Goal: Information Seeking & Learning: Find specific fact

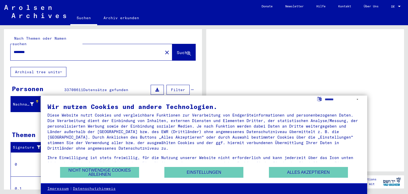
scroll to position [28, 0]
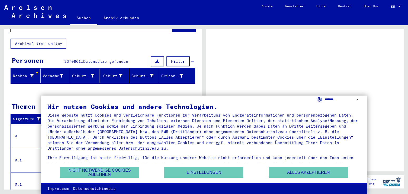
click at [324, 96] on select "**********" at bounding box center [342, 100] width 36 height 8
select select "*****"
click option "**********" at bounding box center [0, 0] width 0 height 0
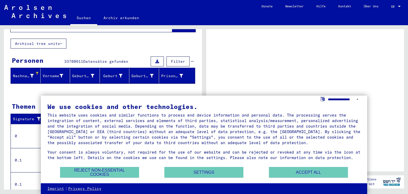
click at [328, 96] on select "**********" at bounding box center [344, 100] width 33 height 8
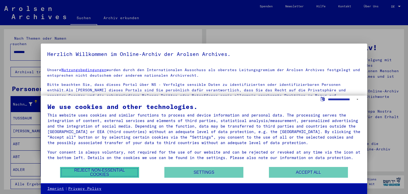
click at [117, 171] on button "Reject non-essential cookies" at bounding box center [99, 172] width 79 height 11
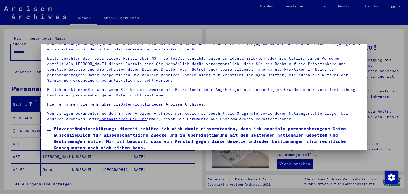
scroll to position [46, 0]
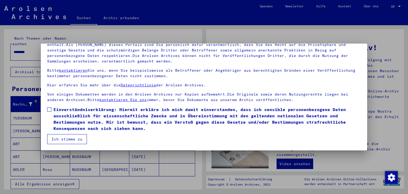
click at [73, 138] on button "Ich stimme zu" at bounding box center [67, 139] width 40 height 10
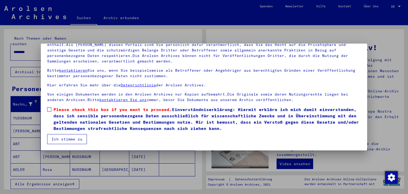
click at [63, 140] on button "Ich stimme zu" at bounding box center [67, 139] width 40 height 10
click at [50, 110] on span at bounding box center [49, 110] width 4 height 4
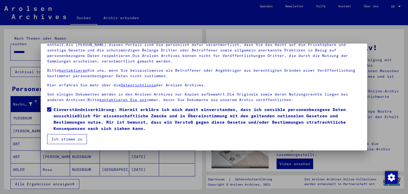
click at [63, 141] on button "Ich stimme zu" at bounding box center [67, 139] width 40 height 10
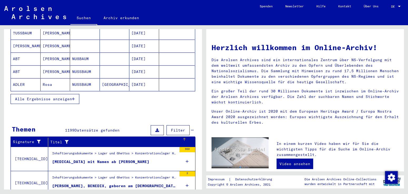
scroll to position [0, 0]
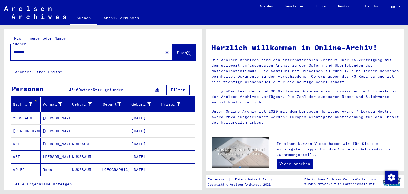
click at [395, 5] on span "DE" at bounding box center [394, 7] width 6 height 4
click at [382, 9] on span "English" at bounding box center [385, 9] width 13 height 4
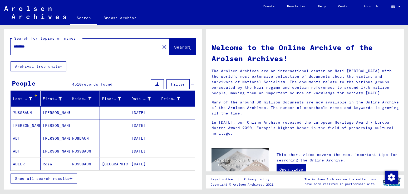
drag, startPoint x: 33, startPoint y: 46, endPoint x: -13, endPoint y: 42, distance: 46.6
click at [14, 44] on input "********" at bounding box center [84, 47] width 140 height 6
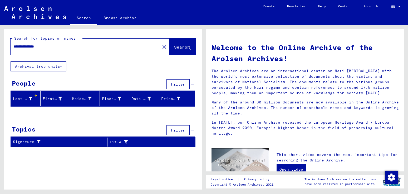
drag, startPoint x: 28, startPoint y: 46, endPoint x: -13, endPoint y: 45, distance: 41.6
click at [14, 45] on input "**********" at bounding box center [84, 47] width 140 height 6
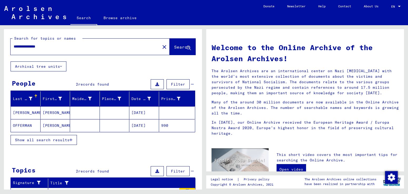
drag, startPoint x: 54, startPoint y: 46, endPoint x: -13, endPoint y: 46, distance: 67.1
click at [14, 46] on input "**********" at bounding box center [84, 47] width 140 height 6
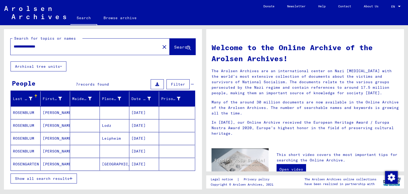
click at [54, 113] on mat-cell "[PERSON_NAME]" at bounding box center [56, 113] width 30 height 13
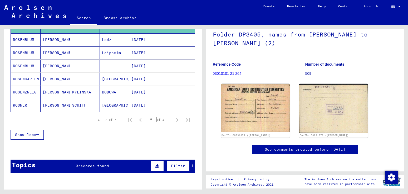
scroll to position [85, 0]
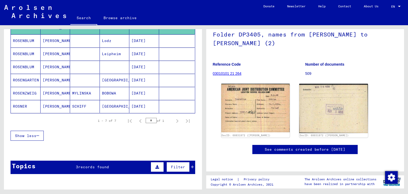
click at [94, 166] on span "records found" at bounding box center [93, 167] width 31 height 5
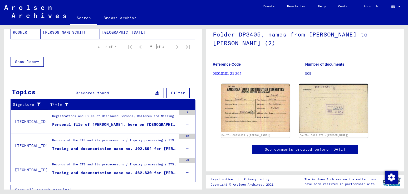
scroll to position [168, 0]
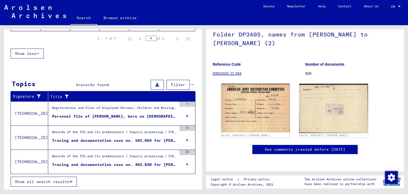
click at [122, 140] on div "Tracing and documentation case no. 102.894 for [PERSON_NAME] born [DEMOGRAPHIC_…" at bounding box center [114, 141] width 124 height 6
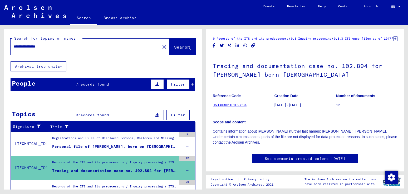
drag, startPoint x: 56, startPoint y: 46, endPoint x: -13, endPoint y: 38, distance: 70.2
click at [14, 44] on input "**********" at bounding box center [85, 47] width 143 height 6
type input "**********"
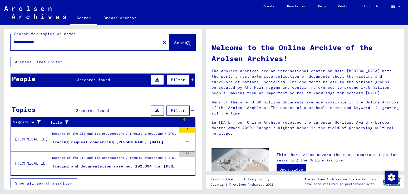
scroll to position [6, 0]
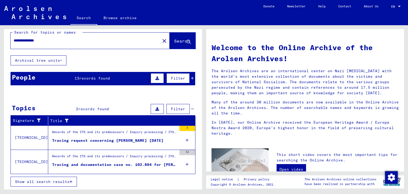
click at [91, 78] on span "records found" at bounding box center [94, 78] width 31 height 5
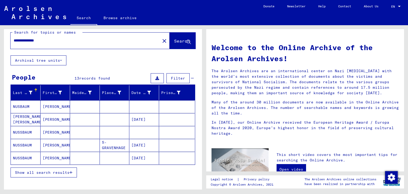
click at [30, 119] on mat-cell "[PERSON_NAME] [PERSON_NAME]" at bounding box center [26, 119] width 30 height 13
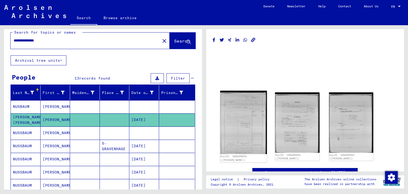
click at [251, 126] on img at bounding box center [243, 122] width 47 height 63
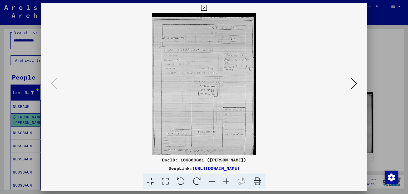
click at [355, 82] on icon at bounding box center [354, 83] width 6 height 13
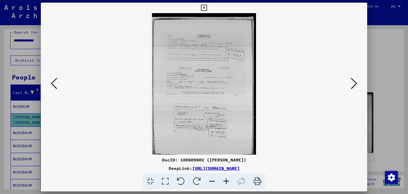
click at [354, 84] on icon at bounding box center [354, 83] width 6 height 13
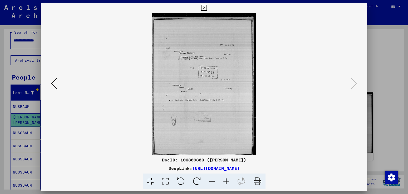
click at [207, 7] on icon at bounding box center [204, 8] width 6 height 6
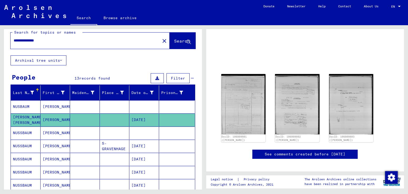
scroll to position [57, 0]
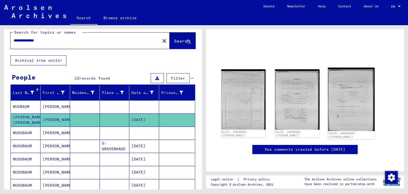
click at [347, 75] on img at bounding box center [350, 99] width 47 height 63
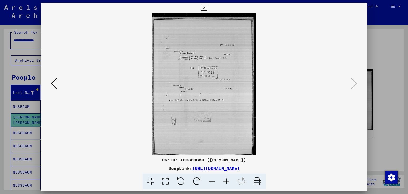
click at [53, 84] on icon at bounding box center [54, 83] width 6 height 13
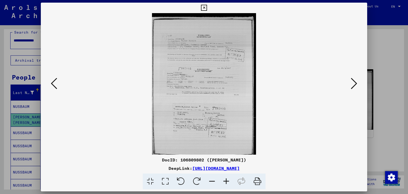
click at [53, 84] on icon at bounding box center [54, 83] width 6 height 13
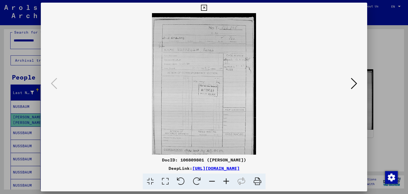
click at [256, 182] on icon at bounding box center [257, 182] width 16 height 16
click at [355, 83] on icon at bounding box center [354, 83] width 6 height 13
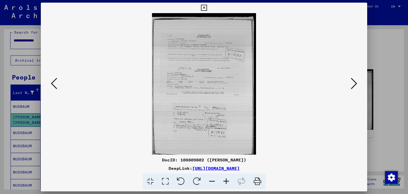
click at [259, 181] on icon at bounding box center [257, 182] width 16 height 16
click at [355, 85] on icon at bounding box center [354, 83] width 6 height 13
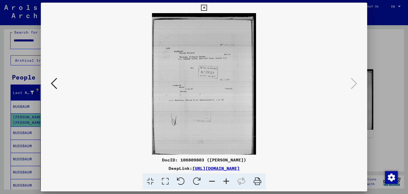
click at [256, 181] on icon at bounding box center [257, 182] width 16 height 16
click at [207, 8] on icon at bounding box center [204, 8] width 6 height 6
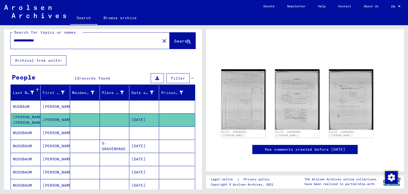
click at [314, 147] on link "See comments created before [DATE]" at bounding box center [304, 150] width 81 height 6
